Goal: Information Seeking & Learning: Compare options

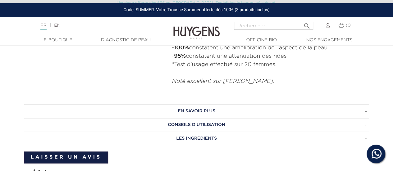
scroll to position [280, 0]
